Goal: Find specific page/section: Find specific page/section

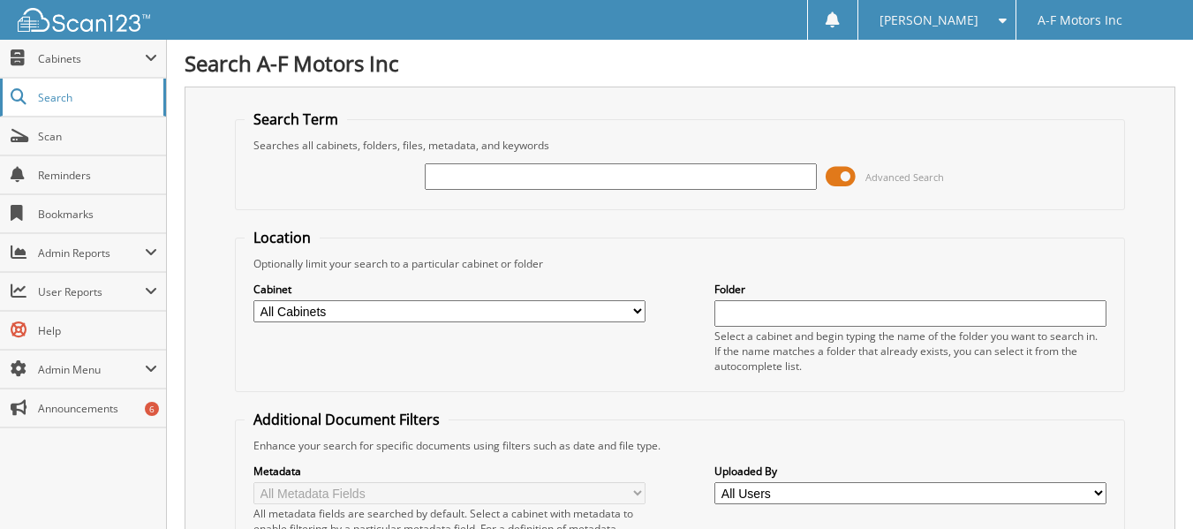
click at [54, 107] on link "Search" at bounding box center [83, 98] width 166 height 38
click at [650, 182] on input "text" at bounding box center [621, 176] width 392 height 26
type input "34539"
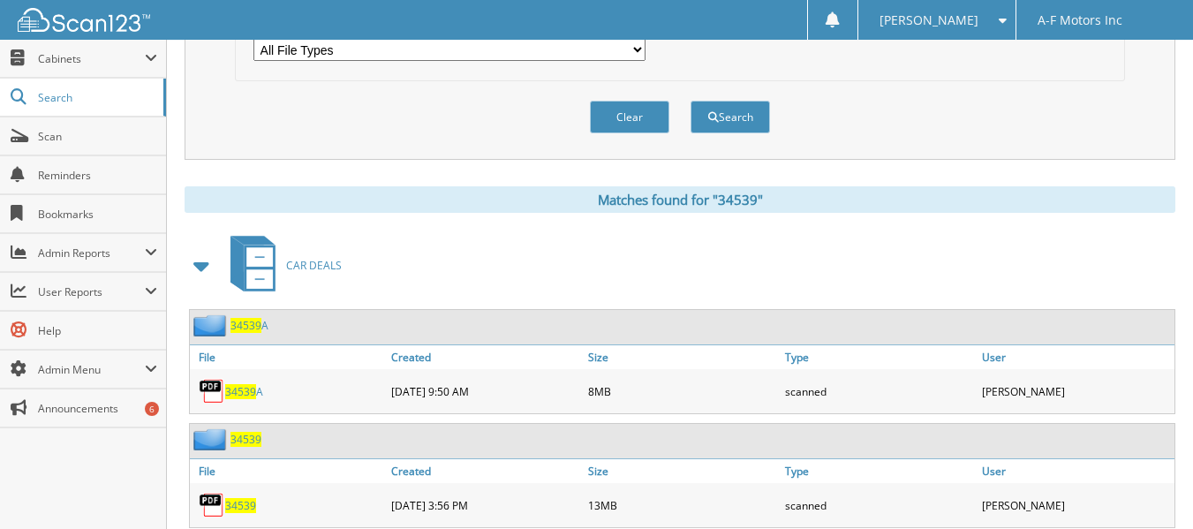
scroll to position [706, 0]
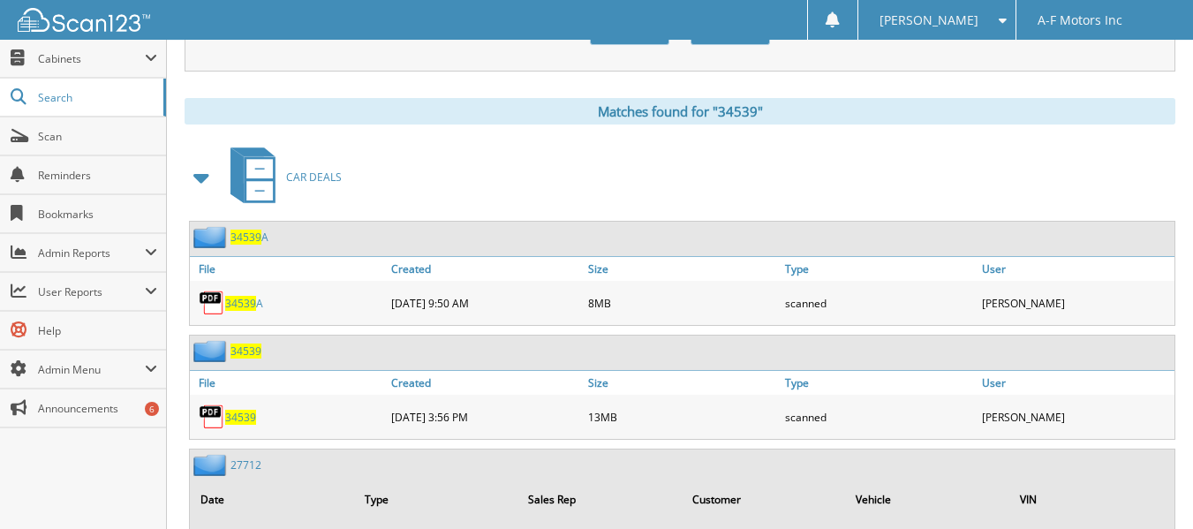
click at [243, 419] on span "34539" at bounding box center [240, 417] width 31 height 15
